Goal: Task Accomplishment & Management: Use online tool/utility

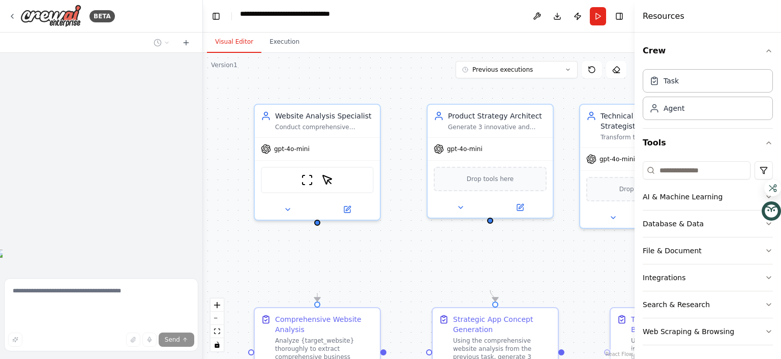
scroll to position [4419, 0]
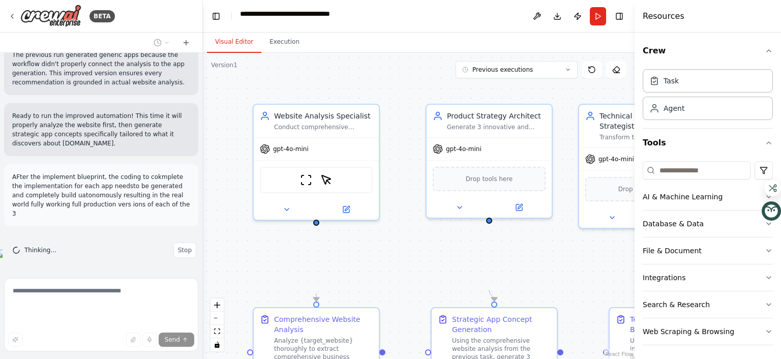
click at [383, 233] on div ".deletable-edge-delete-btn { width: 20px; height: 20px; border: 0px solid #ffff…" at bounding box center [419, 206] width 432 height 306
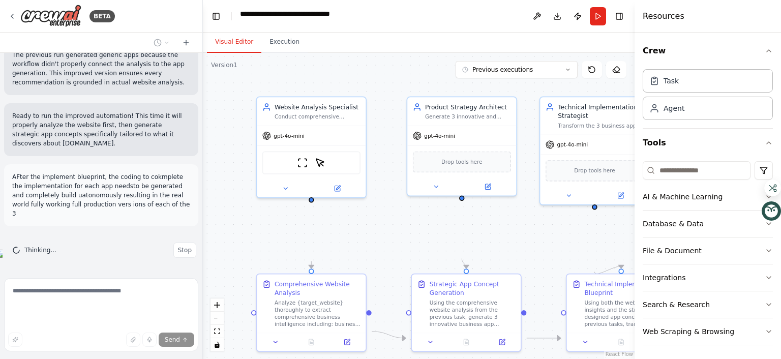
click at [286, 96] on div ".deletable-edge-delete-btn { width: 20px; height: 20px; border: 0px solid #ffff…" at bounding box center [419, 206] width 432 height 306
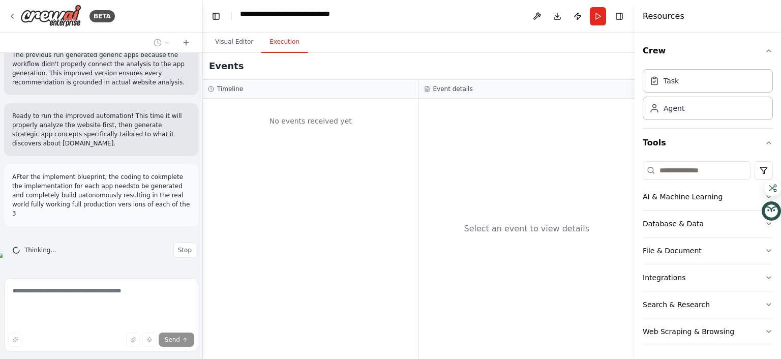
click at [307, 53] on button "Execution" at bounding box center [284, 42] width 46 height 21
click at [261, 53] on button "Visual Editor" at bounding box center [234, 42] width 54 height 21
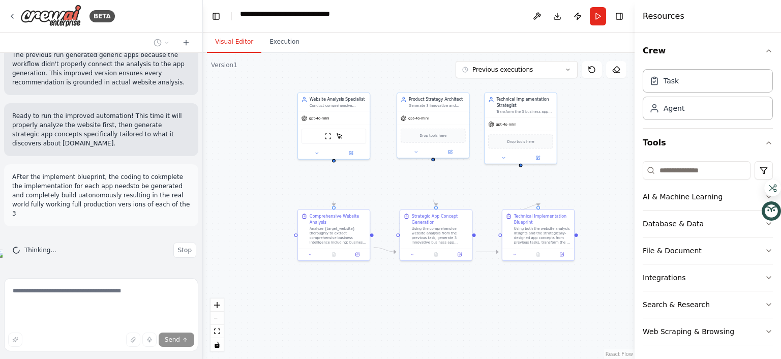
click at [207, 32] on button "Visual Editor" at bounding box center [234, 42] width 54 height 21
click at [516, 143] on span "Drop tools here" at bounding box center [520, 140] width 27 height 6
drag, startPoint x: 144, startPoint y: 124, endPoint x: 146, endPoint y: 162, distance: 38.2
click at [97, 284] on form "Send" at bounding box center [101, 316] width 202 height 85
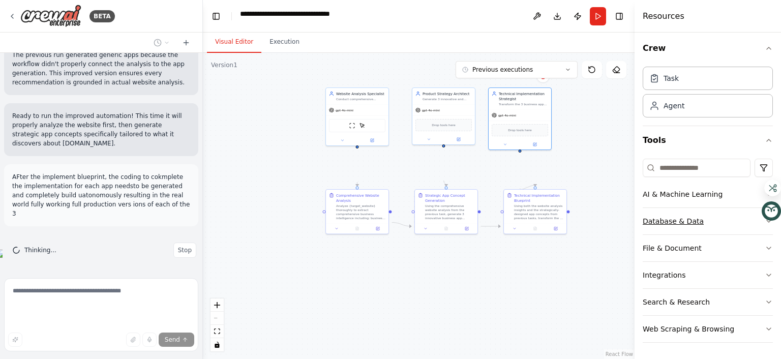
scroll to position [179, 0]
click at [697, 235] on button "File & Document" at bounding box center [707, 248] width 130 height 26
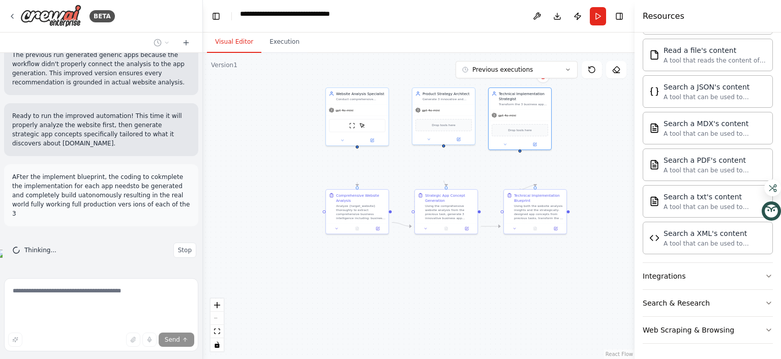
scroll to position [302, 0]
click at [569, 25] on button "Publish" at bounding box center [577, 16] width 16 height 18
